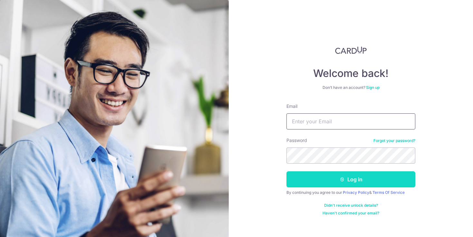
type input "zhangselene@gmail.com"
click at [315, 183] on button "Log in" at bounding box center [350, 179] width 129 height 16
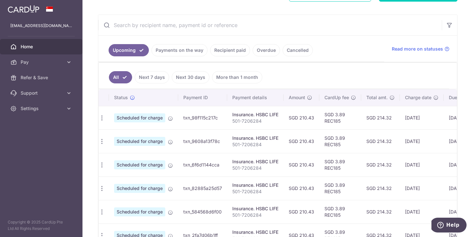
scroll to position [0, 1]
click at [239, 79] on link "More than 1 month" at bounding box center [237, 77] width 50 height 12
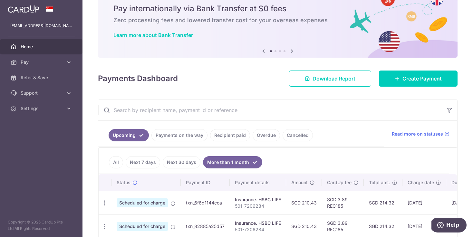
scroll to position [104, 0]
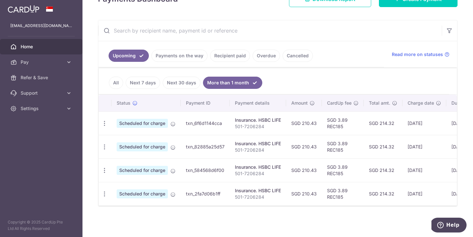
click at [231, 59] on link "Recipient paid" at bounding box center [230, 56] width 40 height 12
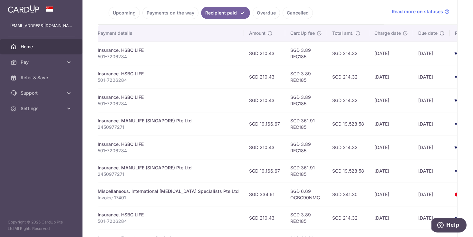
scroll to position [0, 121]
click at [67, 63] on icon at bounding box center [69, 62] width 6 height 6
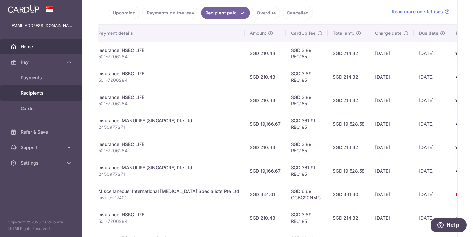
click at [30, 90] on span "Recipients" at bounding box center [42, 93] width 42 height 6
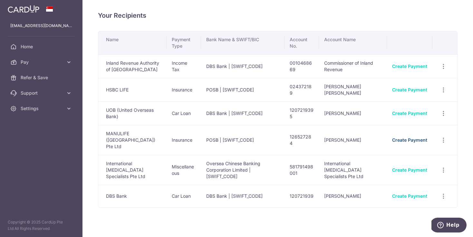
click at [413, 137] on link "Create Payment" at bounding box center [409, 139] width 35 height 5
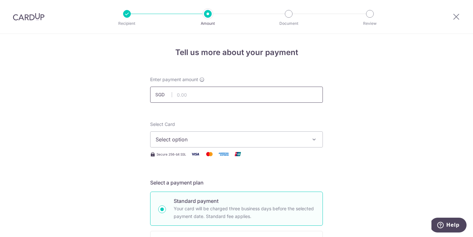
click at [205, 95] on input "text" at bounding box center [236, 95] width 173 height 16
type input "9,583.00"
click at [208, 137] on span "Select option" at bounding box center [230, 140] width 150 height 8
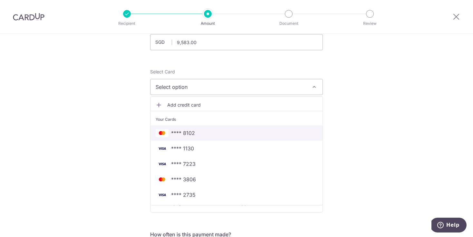
scroll to position [59, 0]
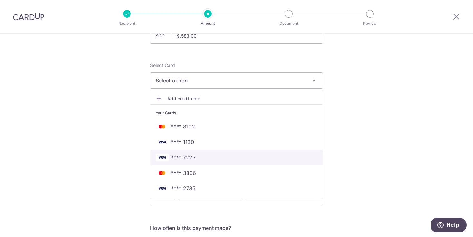
click at [189, 159] on span "**** 7223" at bounding box center [183, 158] width 24 height 8
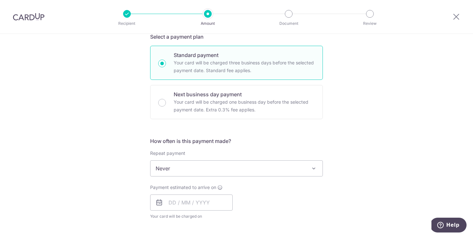
scroll to position [155, 0]
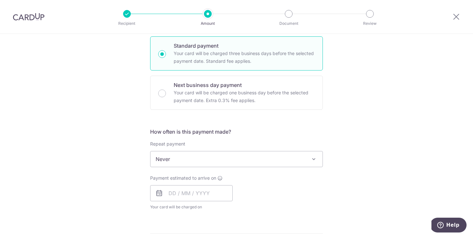
click at [202, 158] on span "Never" at bounding box center [236, 158] width 172 height 15
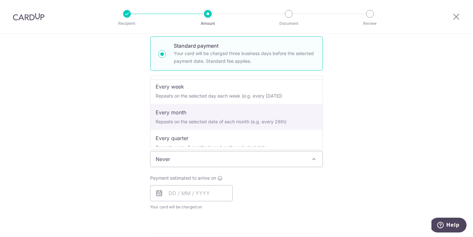
scroll to position [25, 0]
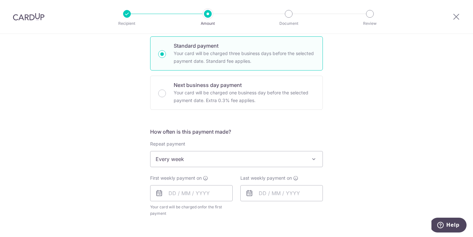
select select "2"
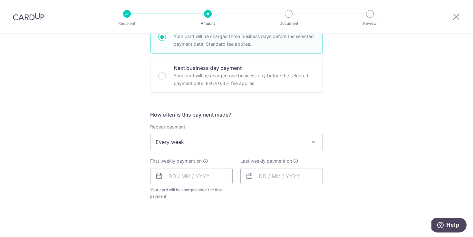
scroll to position [177, 0]
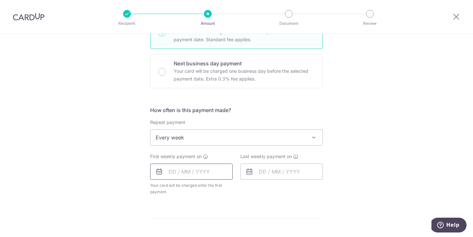
click at [170, 173] on input "text" at bounding box center [191, 172] width 82 height 16
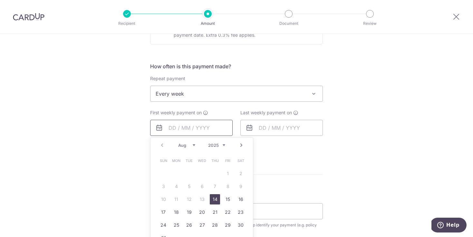
scroll to position [227, 0]
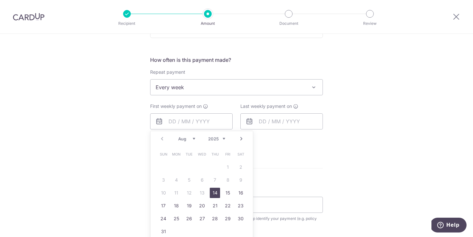
click at [214, 194] on link "14" at bounding box center [215, 193] width 10 height 10
type input "14/08/2025"
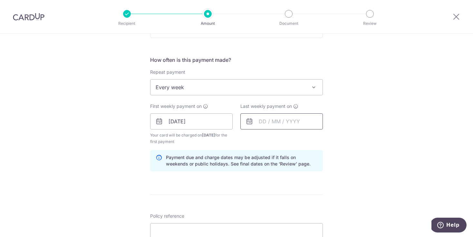
click at [261, 122] on input "text" at bounding box center [281, 121] width 82 height 16
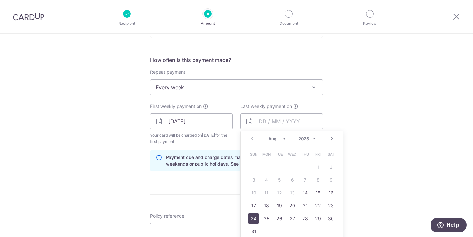
click at [253, 219] on link "24" at bounding box center [253, 218] width 10 height 10
type input "24/08/2025"
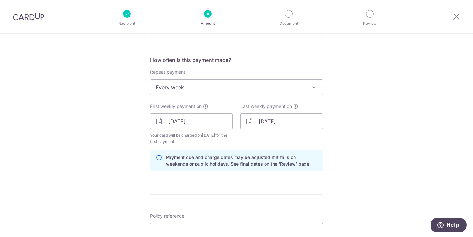
click at [363, 136] on div "Tell us more about your payment Enter payment amount SGD 9,583.00 9583.00 Selec…" at bounding box center [236, 114] width 473 height 615
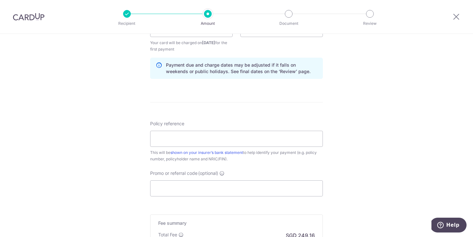
scroll to position [330, 0]
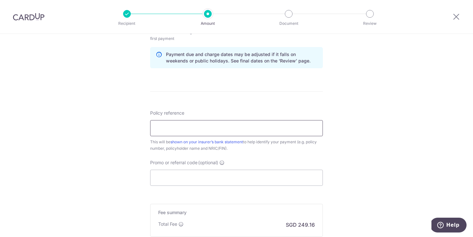
click at [242, 129] on input "Policy reference" at bounding box center [236, 128] width 173 height 16
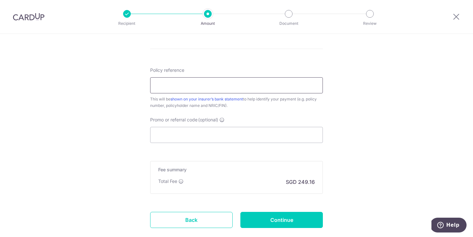
scroll to position [323, 0]
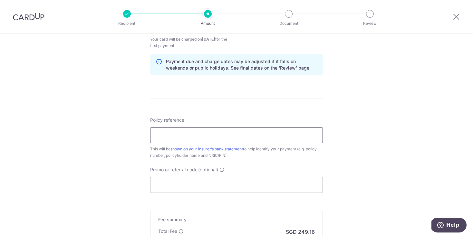
paste input "2450977271"
type input "2450977271"
click at [174, 184] on input "Promo or referral code (optional)" at bounding box center [236, 185] width 173 height 16
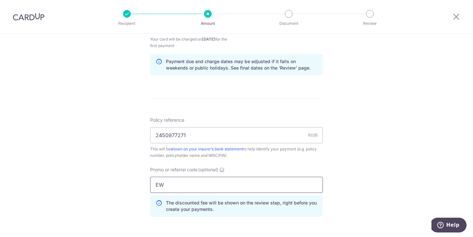
type input "E"
type input "REC185"
click at [117, 187] on div "Tell us more about your payment Enter payment amount SGD 9,583.00 9583.00 Selec…" at bounding box center [236, 33] width 473 height 644
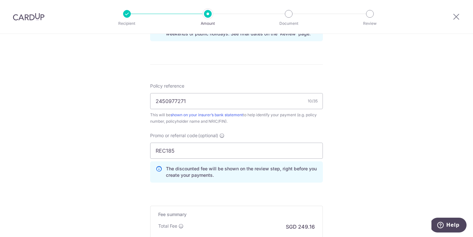
scroll to position [401, 0]
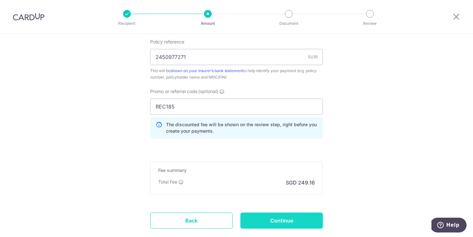
click at [273, 222] on input "Continue" at bounding box center [281, 220] width 82 height 16
type input "Create Schedule"
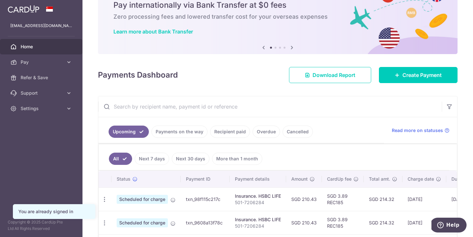
click at [232, 131] on link "Recipient paid" at bounding box center [230, 132] width 40 height 12
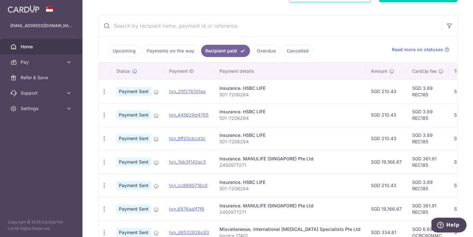
scroll to position [109, 0]
drag, startPoint x: 250, startPoint y: 165, endPoint x: 215, endPoint y: 166, distance: 34.8
click at [215, 166] on td "Insurance. MANULIFE (SINGAPORE) Pte Ltd 2450977271" at bounding box center [289, 162] width 151 height 24
copy p "2450977271"
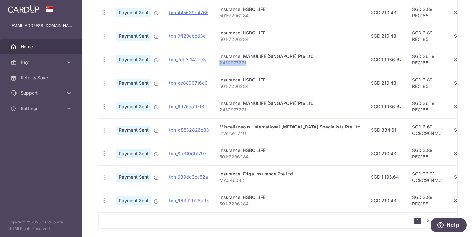
scroll to position [206, 0]
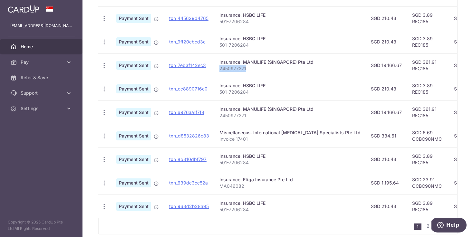
click at [266, 70] on p "2450977271" at bounding box center [289, 68] width 141 height 6
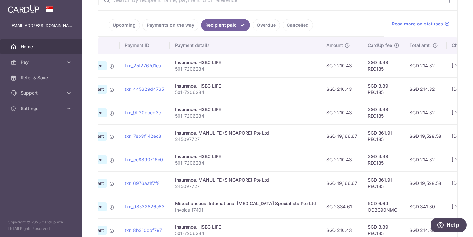
scroll to position [129, 0]
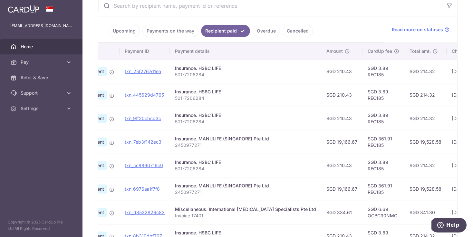
click at [121, 31] on link "Upcoming" at bounding box center [123, 31] width 31 height 12
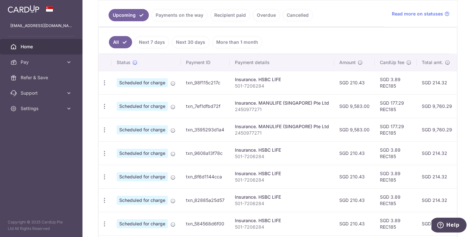
scroll to position [140, 0]
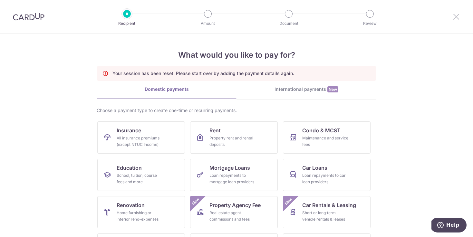
click at [456, 18] on icon at bounding box center [456, 17] width 8 height 8
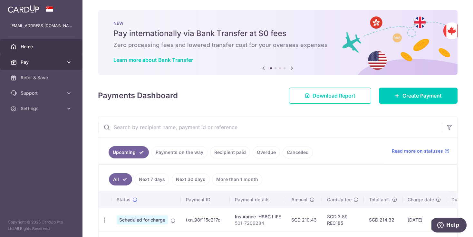
click at [62, 62] on span "Pay" at bounding box center [42, 62] width 42 height 6
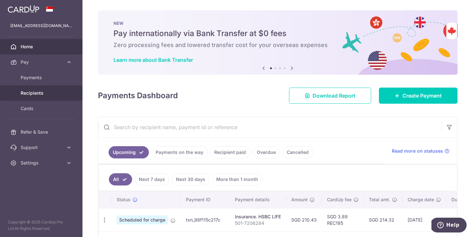
click at [43, 94] on span "Recipients" at bounding box center [42, 93] width 42 height 6
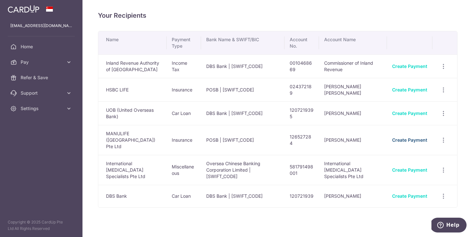
click at [400, 137] on link "Create Payment" at bounding box center [409, 139] width 35 height 5
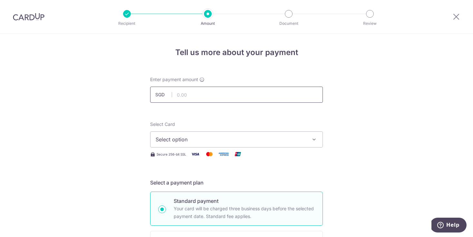
click at [211, 89] on input "text" at bounding box center [236, 95] width 173 height 16
type input "9,583.00"
click at [217, 139] on span "Select option" at bounding box center [230, 140] width 150 height 8
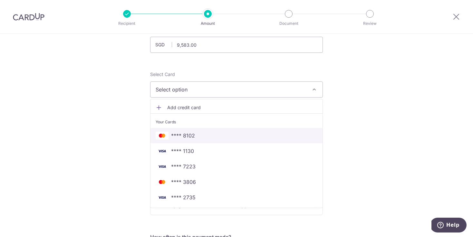
scroll to position [51, 0]
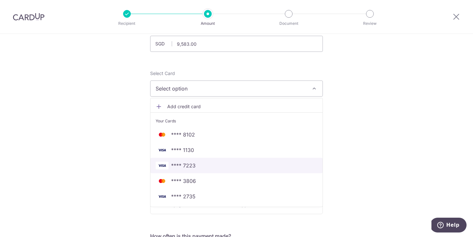
click at [203, 168] on span "**** 7223" at bounding box center [236, 166] width 162 height 8
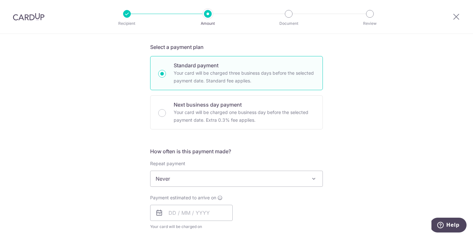
scroll to position [144, 0]
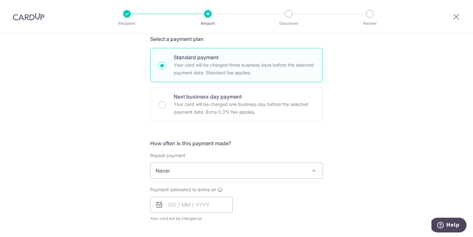
click at [166, 176] on span "Never" at bounding box center [236, 170] width 172 height 15
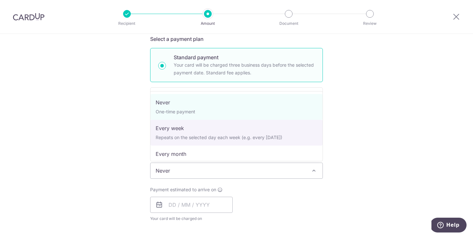
select select "2"
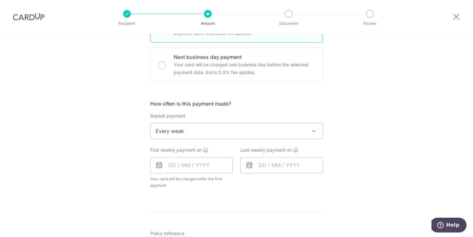
scroll to position [188, 0]
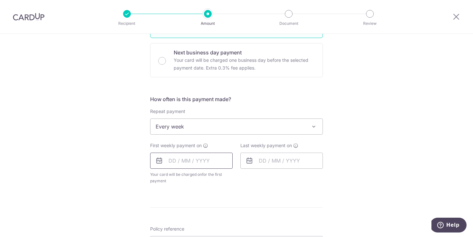
click at [171, 162] on input "text" at bounding box center [191, 161] width 82 height 16
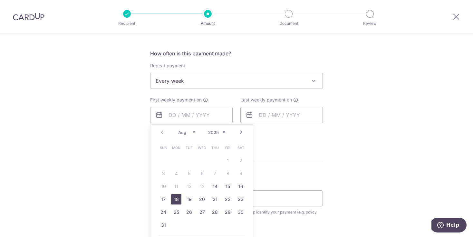
click at [174, 202] on link "18" at bounding box center [176, 199] width 10 height 10
type input "[DATE]"
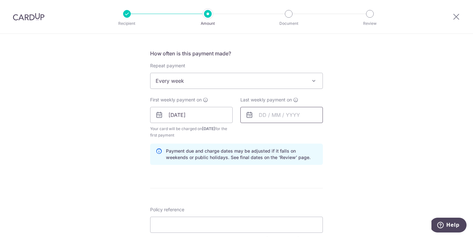
click at [270, 115] on input "text" at bounding box center [281, 115] width 82 height 16
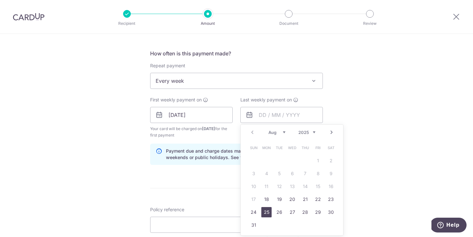
click at [266, 213] on link "25" at bounding box center [266, 212] width 10 height 10
type input "[DATE]"
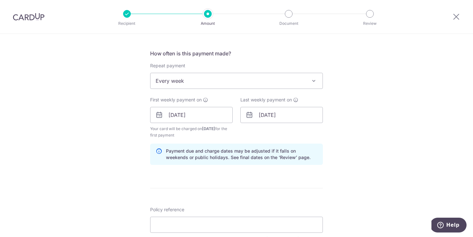
click at [338, 146] on div "Tell us more about your payment Enter payment amount SGD 9,583.00 9583.00 Selec…" at bounding box center [236, 107] width 473 height 615
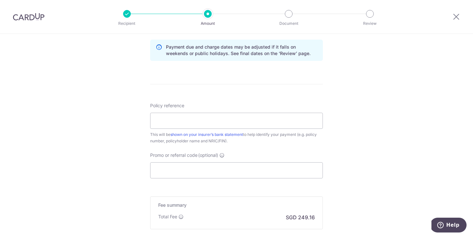
scroll to position [365, 0]
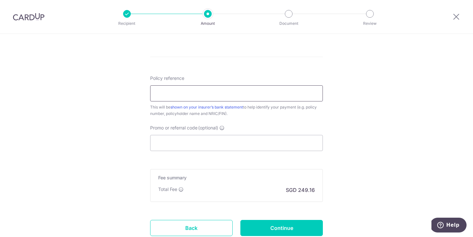
click at [223, 98] on input "Policy reference" at bounding box center [236, 93] width 173 height 16
paste input "2450977271"
type input "2450977271"
click at [182, 141] on input "Promo or referral code (optional)" at bounding box center [236, 143] width 173 height 16
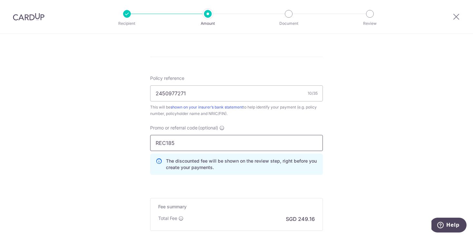
scroll to position [441, 0]
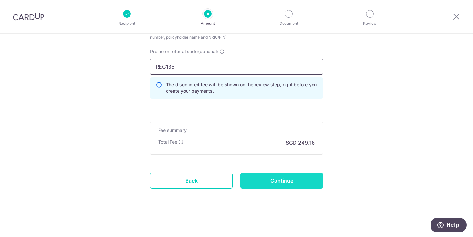
type input "REC185"
click at [280, 179] on input "Continue" at bounding box center [281, 181] width 82 height 16
type input "Create Schedule"
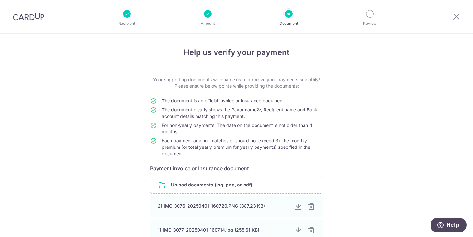
scroll to position [72, 0]
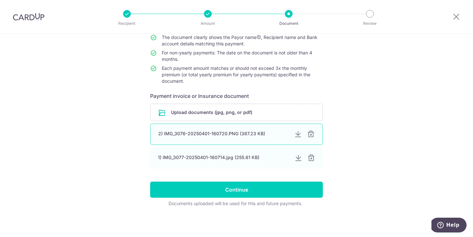
click at [185, 136] on div "2) IMG_3076-20250401-160720.PNG (387.23 KB)" at bounding box center [223, 133] width 131 height 6
click at [297, 133] on div at bounding box center [298, 134] width 8 height 8
click at [298, 160] on div at bounding box center [298, 158] width 8 height 8
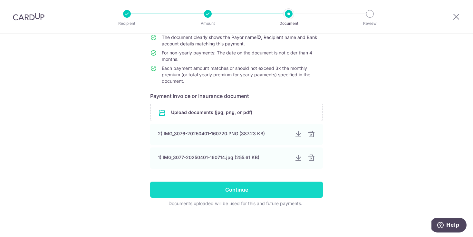
click at [163, 191] on input "Continue" at bounding box center [236, 190] width 173 height 16
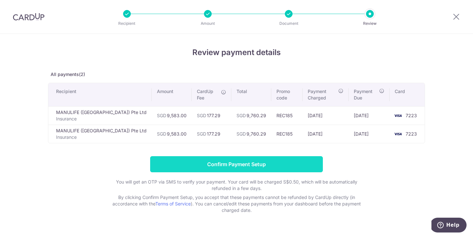
click at [189, 165] on input "Confirm Payment Setup" at bounding box center [236, 164] width 173 height 16
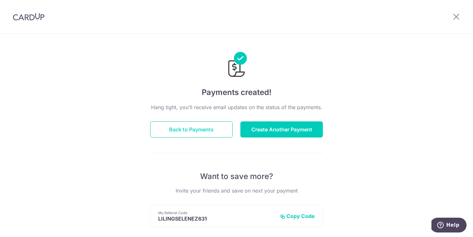
click at [173, 136] on button "Back to Payments" at bounding box center [191, 129] width 82 height 16
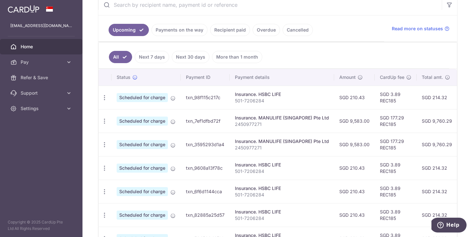
scroll to position [55, 0]
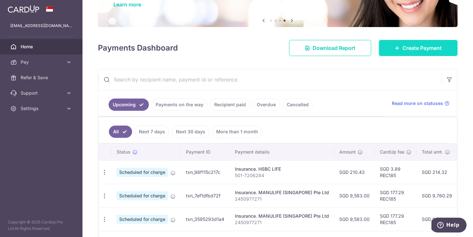
click at [404, 51] on span "Create Payment" at bounding box center [421, 48] width 39 height 8
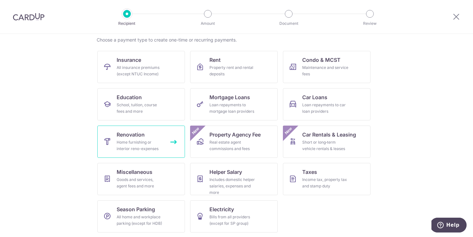
scroll to position [51, 0]
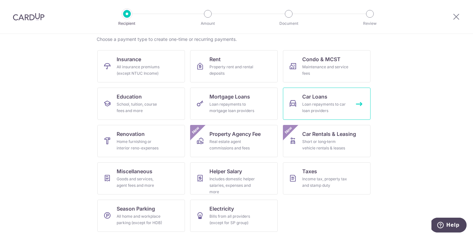
click at [310, 109] on div "Loan repayments to car loan providers" at bounding box center [325, 107] width 46 height 13
